Goal: Navigation & Orientation: Go to known website

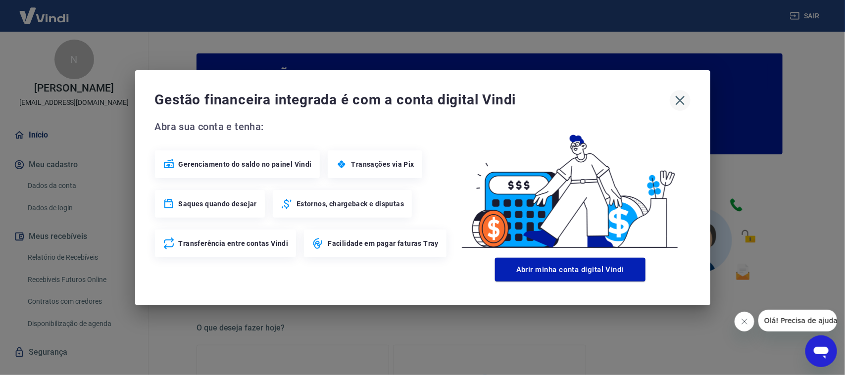
click at [678, 102] on icon "button" at bounding box center [679, 99] width 9 height 9
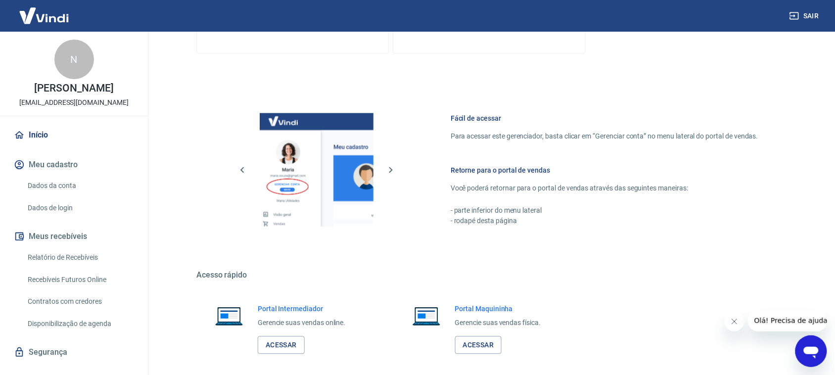
scroll to position [499, 0]
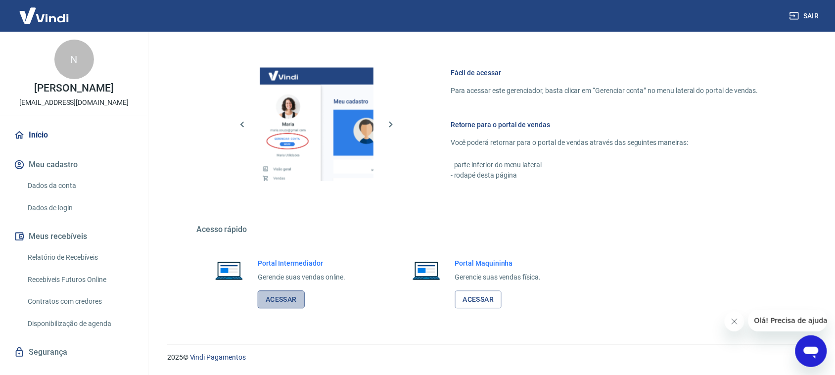
click at [271, 300] on link "Acessar" at bounding box center [281, 300] width 47 height 18
